Goal: Task Accomplishment & Management: Manage account settings

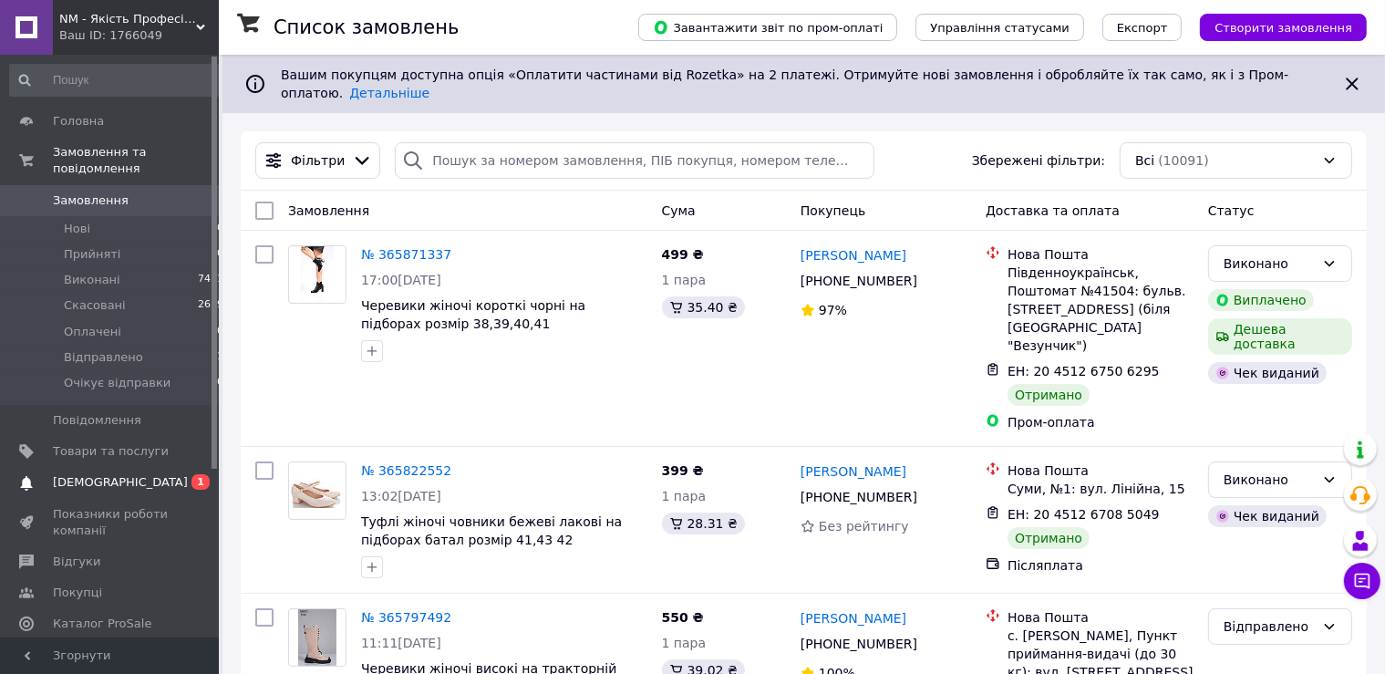
click at [69, 475] on link "Сповіщення 0 1" at bounding box center [117, 482] width 234 height 31
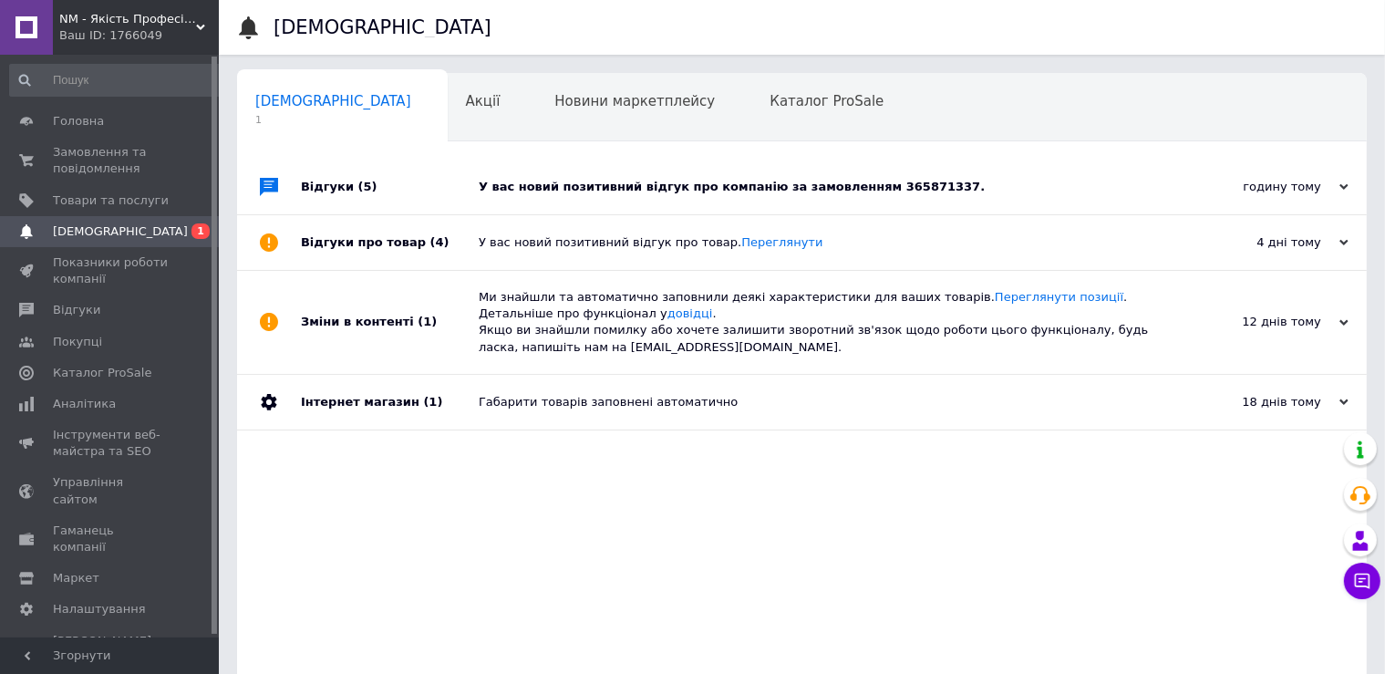
click at [995, 185] on div "У вас новий позитивний відгук про компанію за замовленням 365871337." at bounding box center [823, 187] width 688 height 16
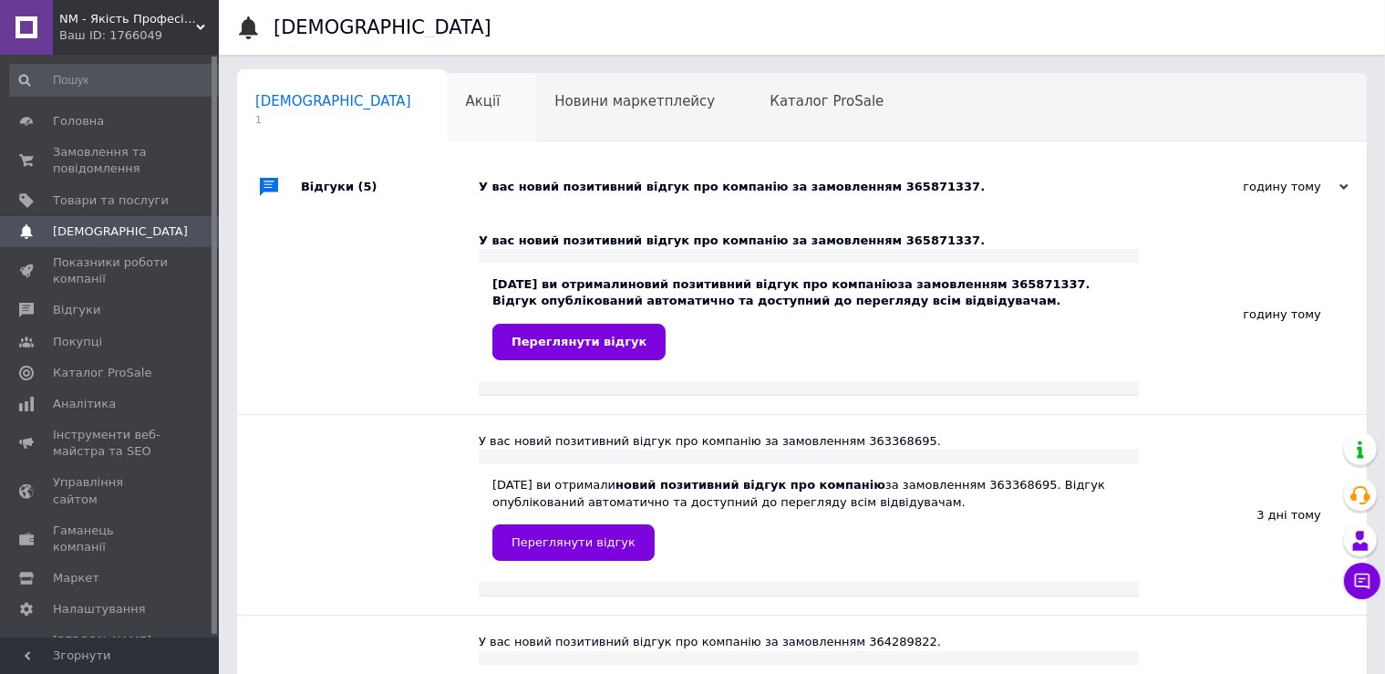
click at [448, 94] on div "Акції 0" at bounding box center [492, 108] width 89 height 69
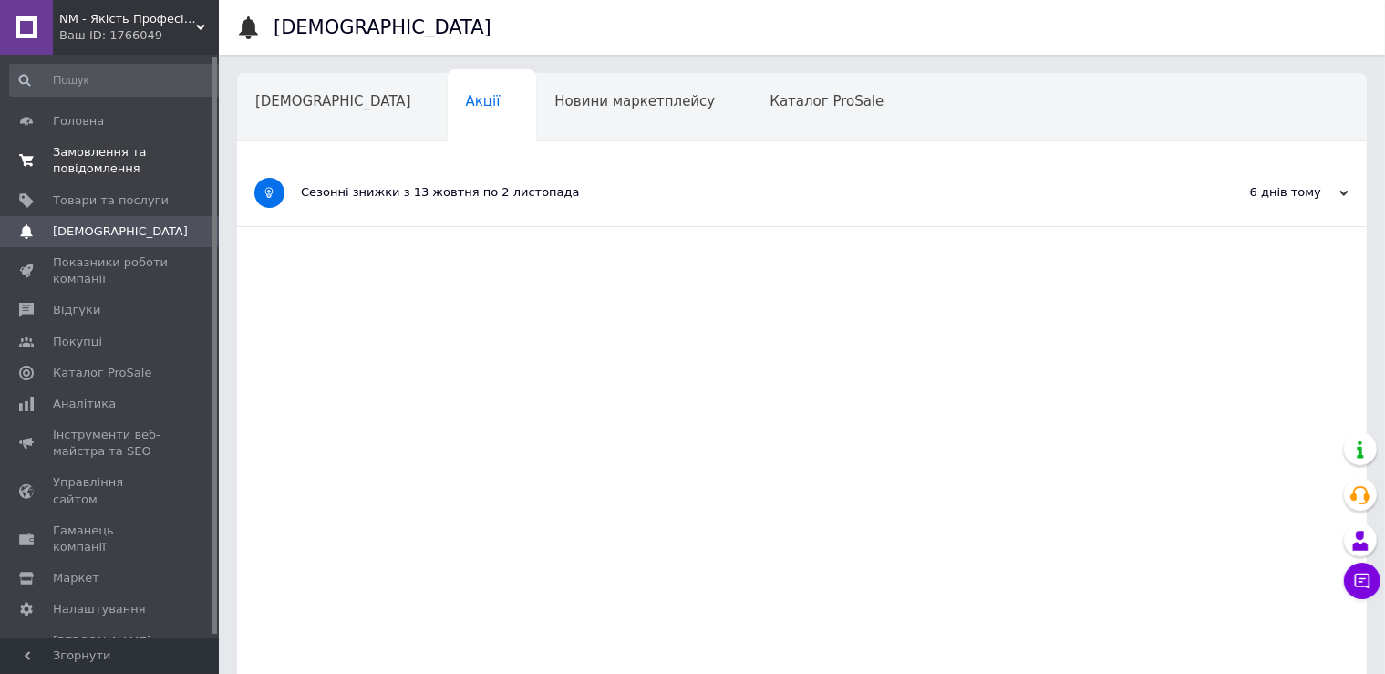
click at [110, 157] on span "Замовлення та повідомлення" at bounding box center [111, 160] width 116 height 33
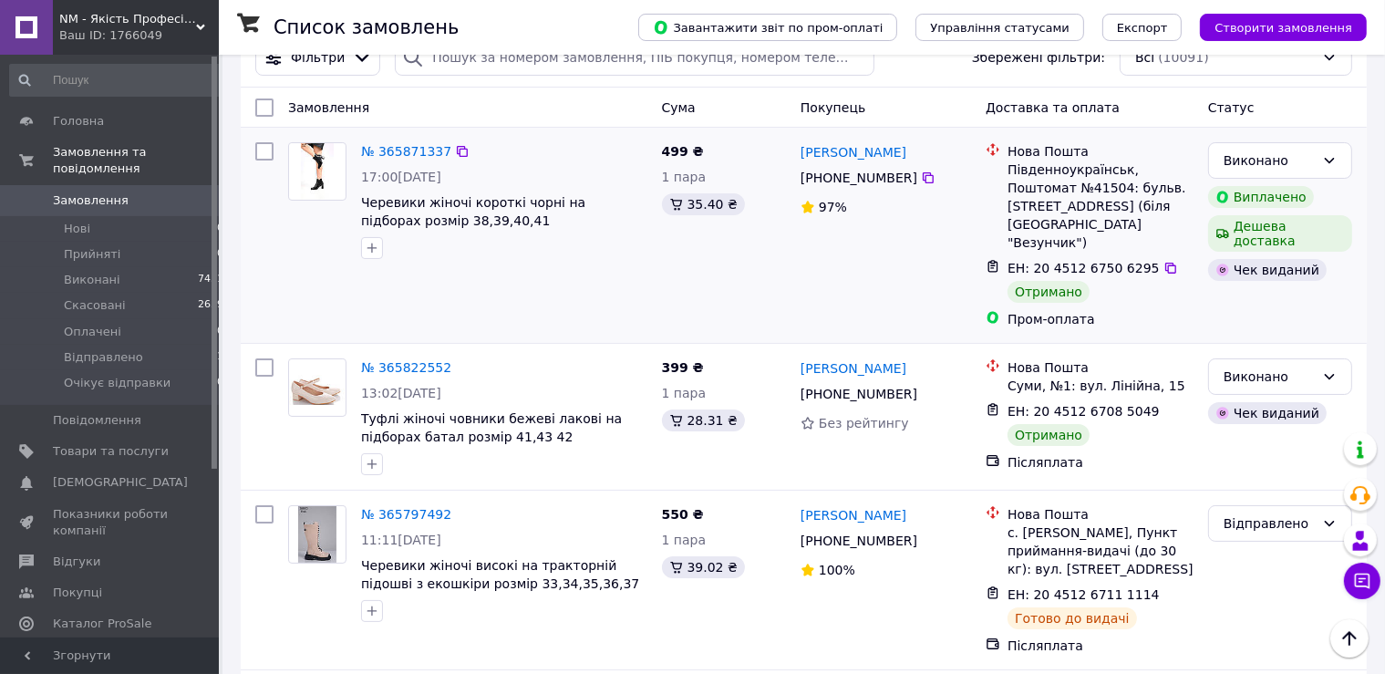
scroll to position [96, 0]
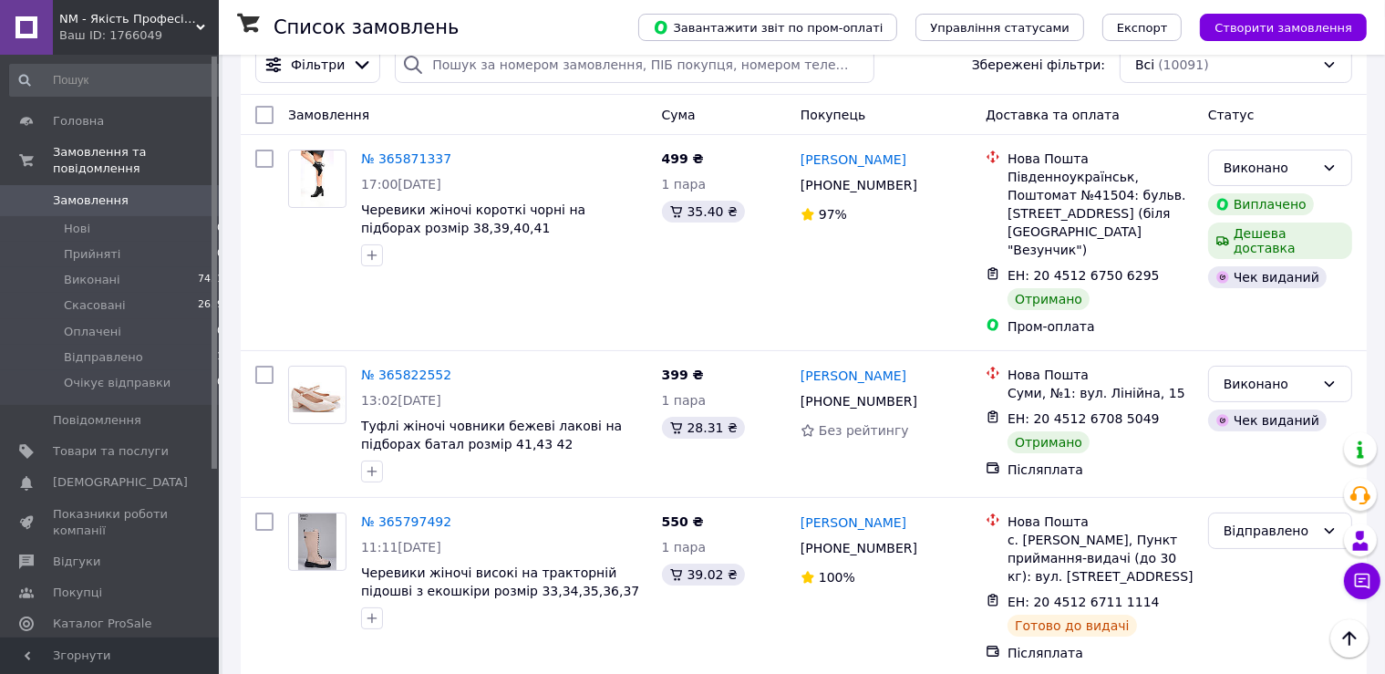
click at [150, 20] on span "NM - Якість Професіоналів" at bounding box center [127, 19] width 137 height 16
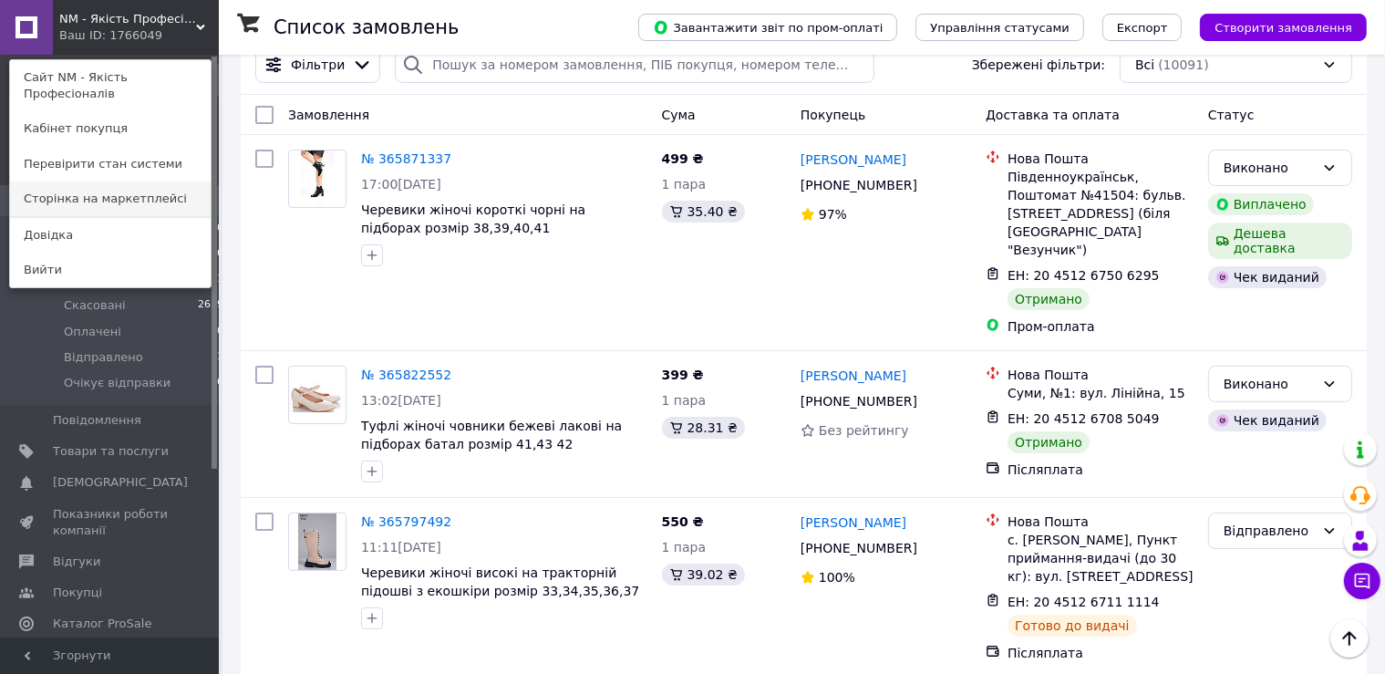
click at [113, 185] on link "Сторінка на маркетплейсі" at bounding box center [110, 199] width 201 height 35
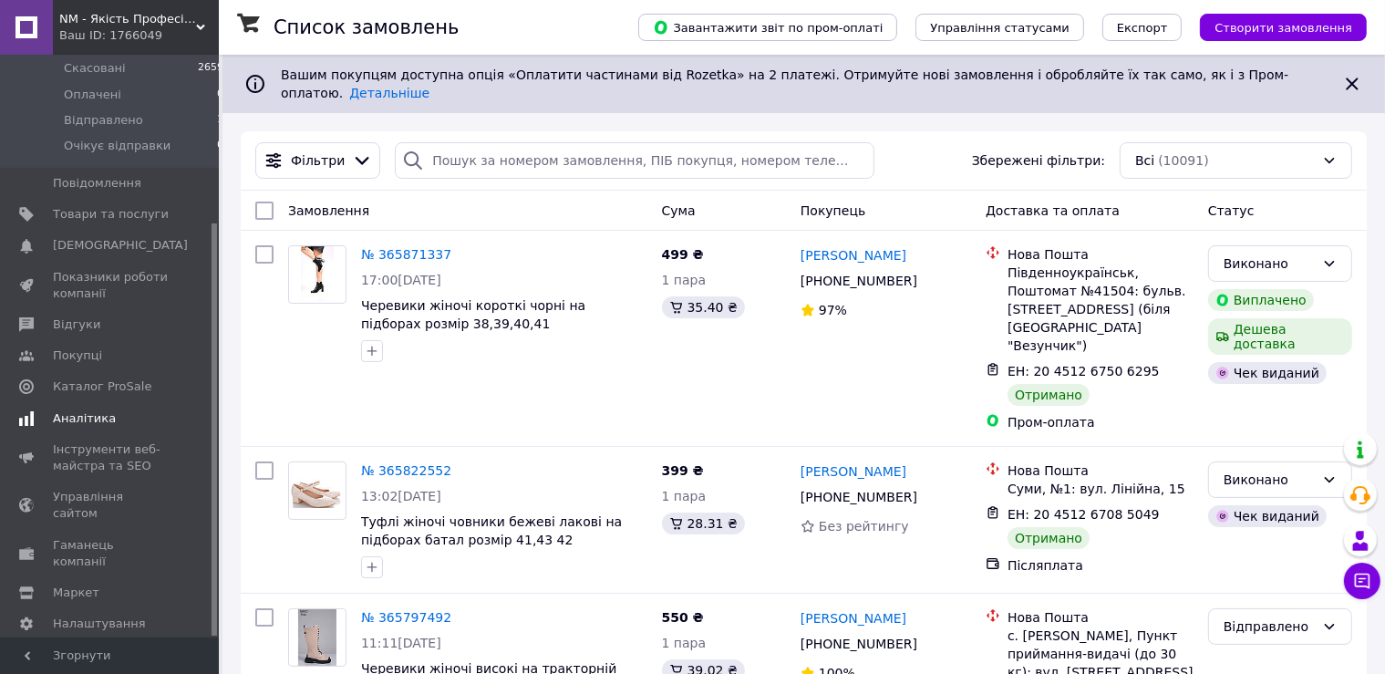
click at [85, 410] on span "Аналітика" at bounding box center [84, 418] width 63 height 16
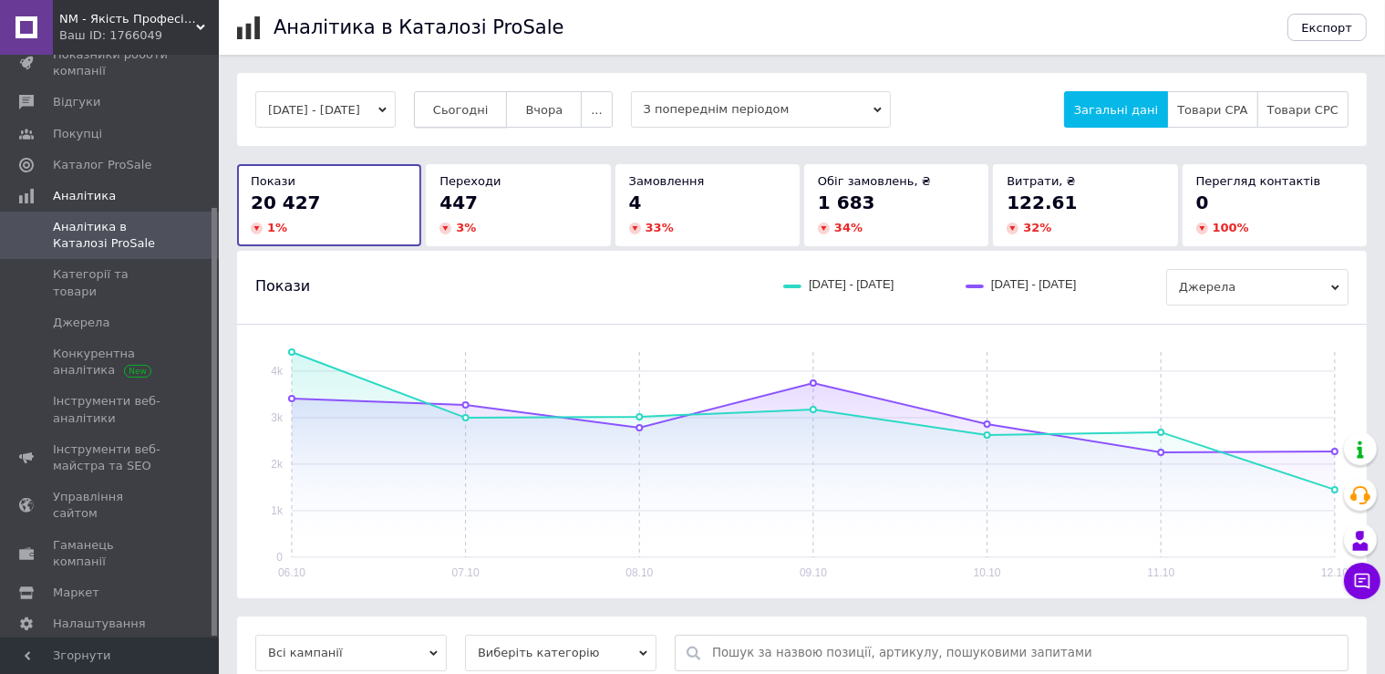
click at [489, 111] on span "Сьогодні" at bounding box center [461, 110] width 56 height 14
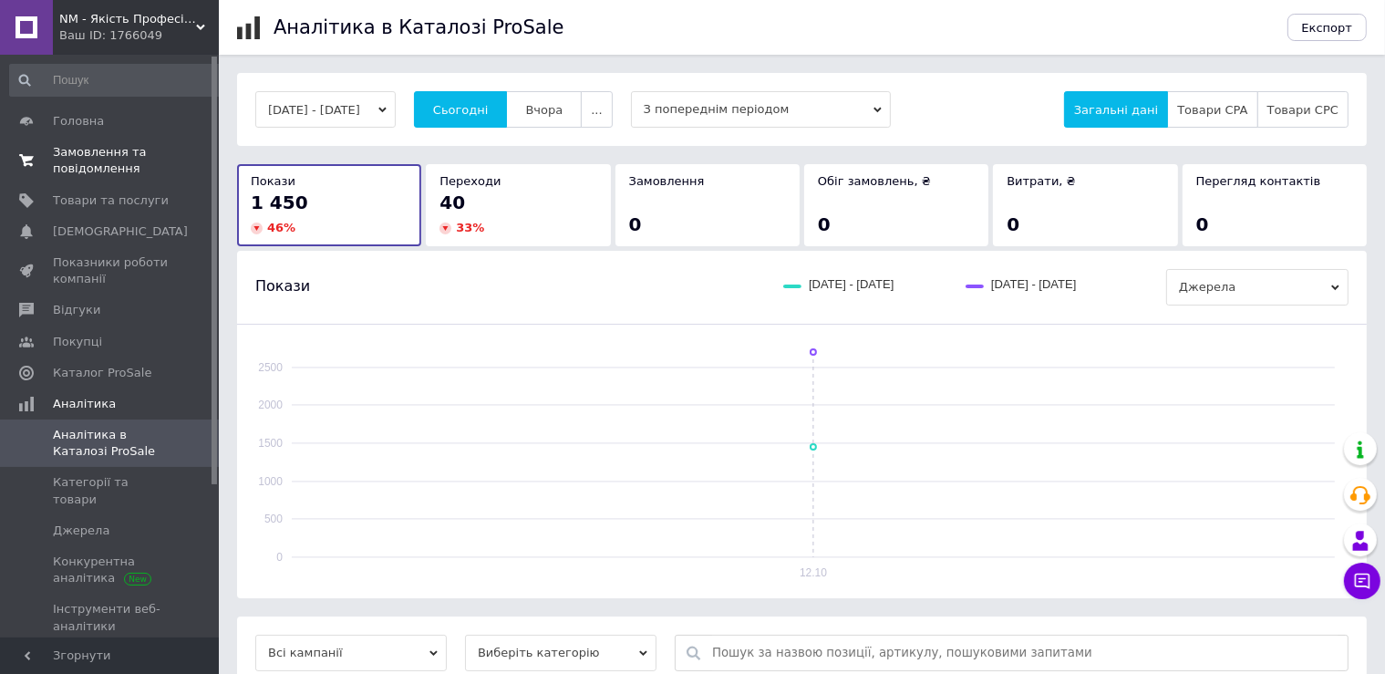
click at [122, 162] on span "Замовлення та повідомлення" at bounding box center [111, 160] width 116 height 33
